Goal: Transaction & Acquisition: Purchase product/service

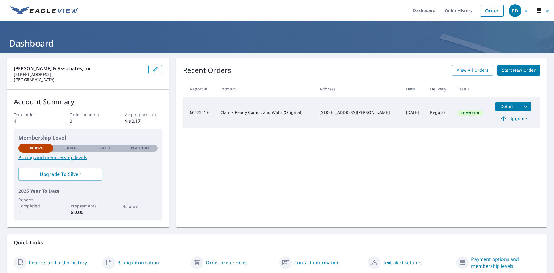
click at [510, 75] on link "Start New Order" at bounding box center [519, 70] width 43 height 11
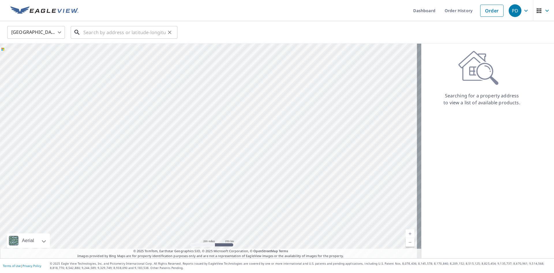
click at [123, 36] on input "text" at bounding box center [124, 32] width 82 height 16
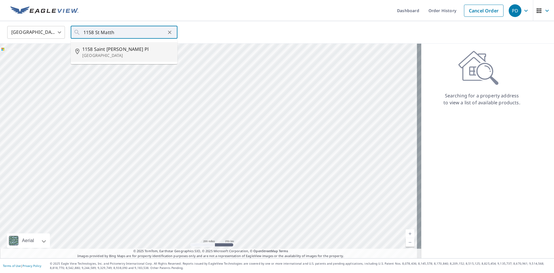
type input "[STREET_ADDRESS][PERSON_NAME]"
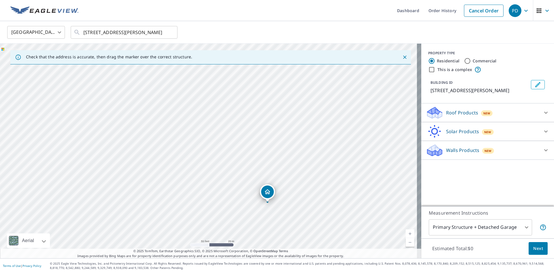
drag, startPoint x: 165, startPoint y: 103, endPoint x: 215, endPoint y: 158, distance: 74.3
click at [215, 158] on div "[STREET_ADDRESS][PERSON_NAME]" at bounding box center [210, 151] width 421 height 215
drag, startPoint x: 291, startPoint y: 133, endPoint x: 279, endPoint y: 141, distance: 14.6
click at [279, 141] on div "[STREET_ADDRESS][PERSON_NAME]" at bounding box center [210, 151] width 421 height 215
click at [474, 59] on label "Commercial" at bounding box center [485, 61] width 24 height 6
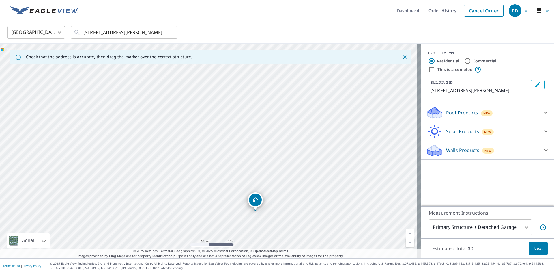
click at [471, 59] on input "Commercial" at bounding box center [467, 60] width 7 height 7
radio input "true"
type input "4"
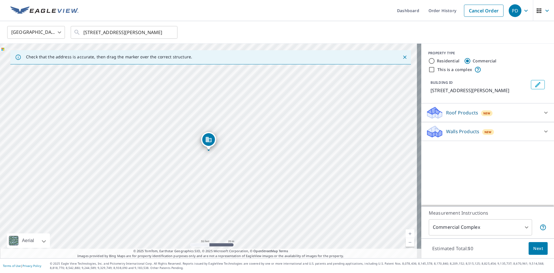
click at [444, 70] on label "This is a complex" at bounding box center [455, 70] width 35 height 6
click at [435, 70] on input "This is a complex" at bounding box center [431, 69] width 7 height 7
checkbox input "true"
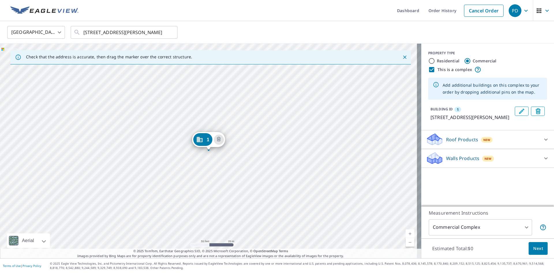
click at [403, 56] on icon "Close" at bounding box center [404, 56] width 3 height 3
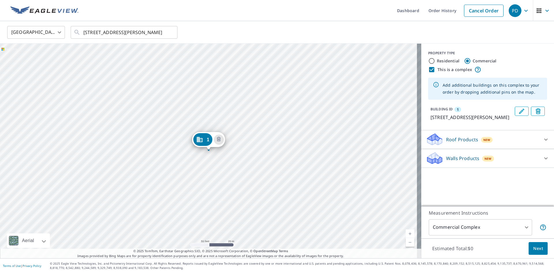
click at [465, 143] on p "Roof Products" at bounding box center [462, 139] width 32 height 7
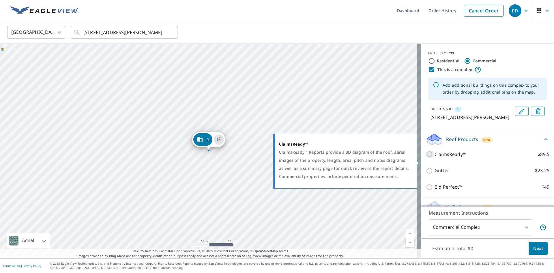
click at [426, 158] on input "ClaimsReady™ $89.5" at bounding box center [430, 154] width 9 height 7
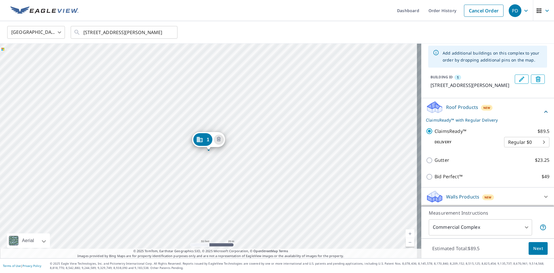
scroll to position [39, 0]
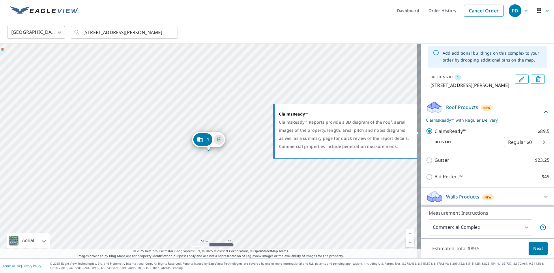
click at [435, 132] on p "ClaimsReady™" at bounding box center [451, 131] width 32 height 7
click at [434, 132] on input "ClaimsReady™ $89.5" at bounding box center [430, 131] width 9 height 7
checkbox input "false"
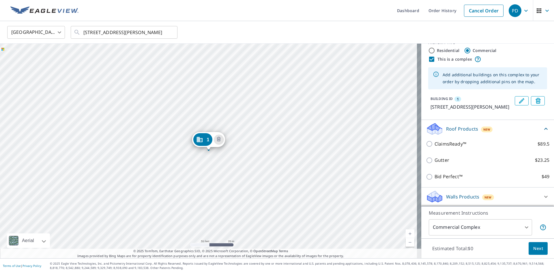
scroll to position [17, 0]
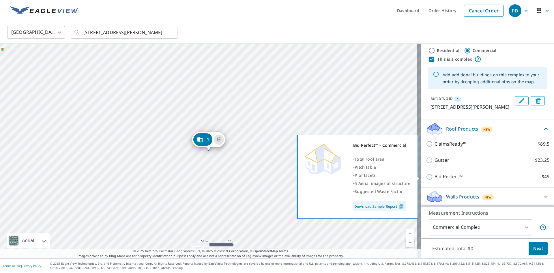
click at [443, 176] on p "Bid Perfect™" at bounding box center [449, 176] width 28 height 7
click at [435, 176] on input "Bid Perfect™ $49" at bounding box center [430, 176] width 9 height 7
checkbox input "true"
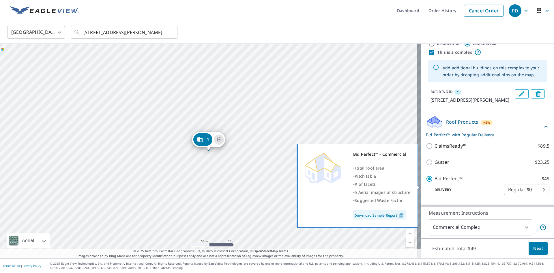
click at [387, 216] on link "Download Sample Report" at bounding box center [379, 214] width 53 height 9
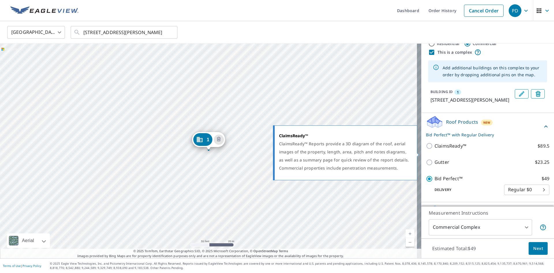
click at [451, 150] on p "ClaimsReady™" at bounding box center [451, 145] width 32 height 7
click at [435, 149] on input "ClaimsReady™ $89.5" at bounding box center [430, 145] width 9 height 7
checkbox input "true"
checkbox input "false"
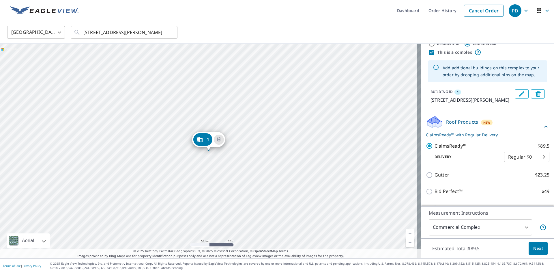
click at [440, 138] on p "ClaimsReady™ with Regular Delivery" at bounding box center [484, 135] width 117 height 6
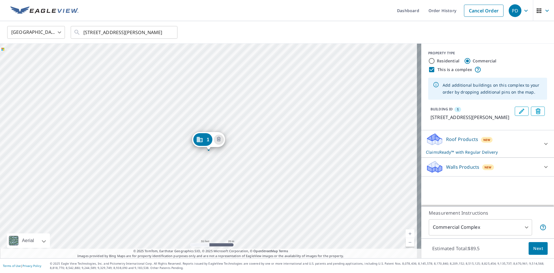
scroll to position [0, 0]
click at [440, 141] on div "Roof Products New ClaimsReady™ with Regular Delivery" at bounding box center [482, 144] width 113 height 23
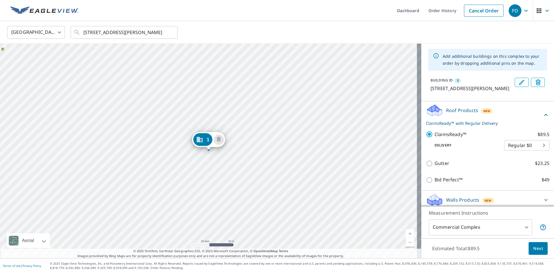
scroll to position [39, 0]
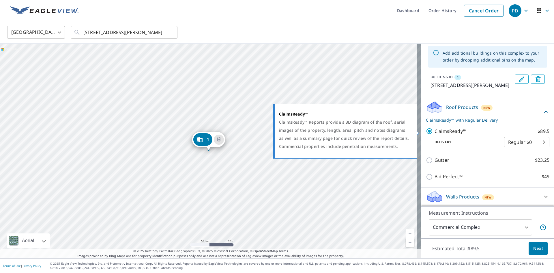
click at [435, 130] on p "ClaimsReady™" at bounding box center [451, 131] width 32 height 7
click at [432, 130] on input "ClaimsReady™ $89.5" at bounding box center [430, 131] width 9 height 7
checkbox input "false"
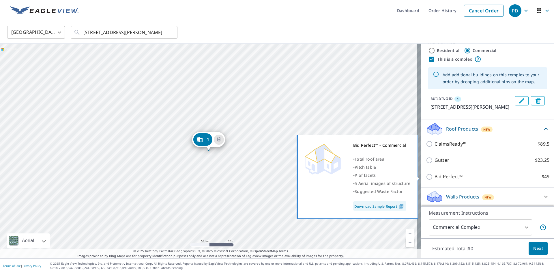
click at [435, 177] on p "Bid Perfect™" at bounding box center [449, 176] width 28 height 7
click at [433, 177] on input "Bid Perfect™ $49" at bounding box center [430, 176] width 9 height 7
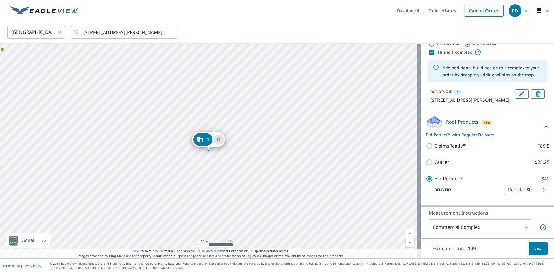
click at [442, 182] on p "Bid Perfect™" at bounding box center [449, 178] width 28 height 7
click at [435, 182] on input "Bid Perfect™ $49" at bounding box center [430, 178] width 9 height 7
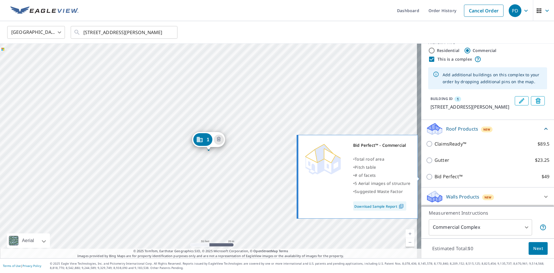
click at [441, 177] on p "Bid Perfect™" at bounding box center [449, 176] width 28 height 7
click at [435, 177] on input "Bid Perfect™ $49" at bounding box center [430, 176] width 9 height 7
checkbox input "true"
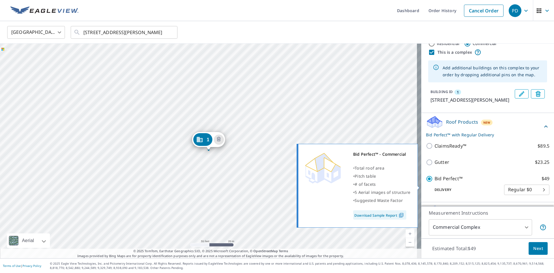
click at [383, 217] on link "Download Sample Report" at bounding box center [379, 214] width 53 height 9
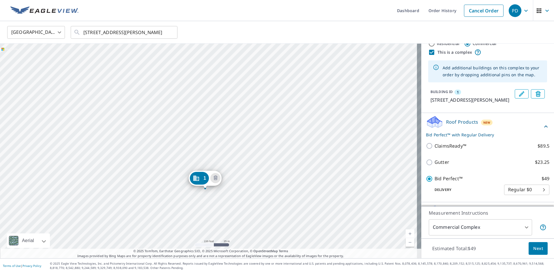
drag, startPoint x: 250, startPoint y: 175, endPoint x: 238, endPoint y: 180, distance: 13.1
click at [238, 180] on div "[STREET_ADDRESS][PERSON_NAME]" at bounding box center [210, 151] width 421 height 215
drag, startPoint x: 192, startPoint y: 154, endPoint x: 217, endPoint y: 125, distance: 38.3
click at [217, 125] on div "[STREET_ADDRESS][PERSON_NAME]" at bounding box center [210, 151] width 421 height 215
